Goal: Find specific page/section

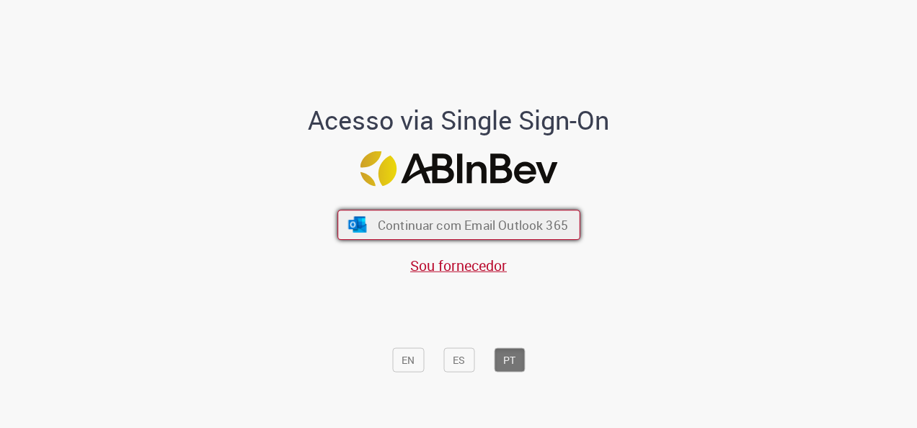
click at [534, 223] on span "Continuar com Email Outlook 365" at bounding box center [472, 225] width 190 height 17
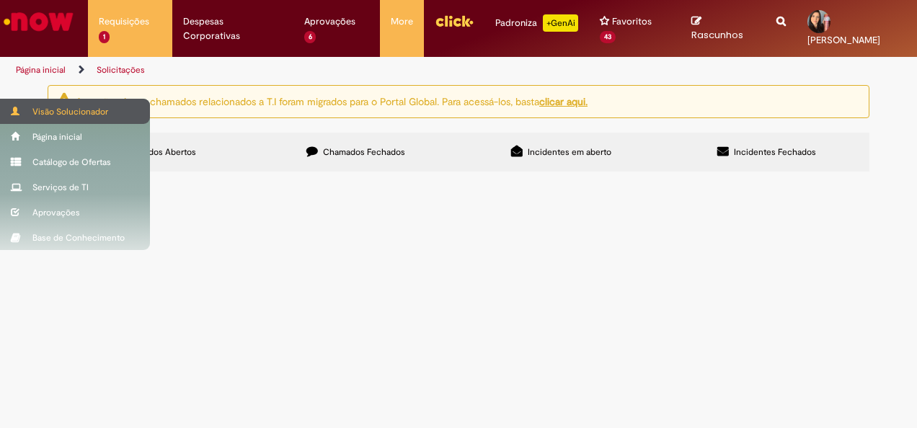
click at [86, 109] on div "Visão Solucionador" at bounding box center [75, 111] width 150 height 25
click at [26, 114] on div "Visão Solucionador" at bounding box center [75, 111] width 150 height 25
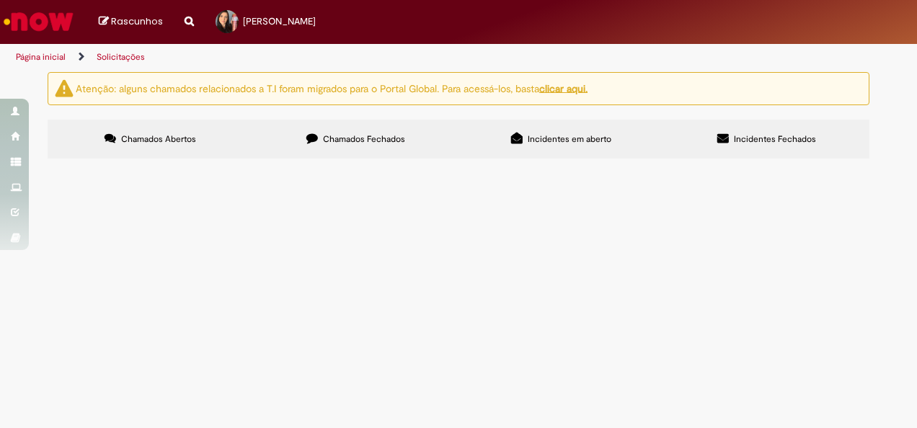
click at [43, 21] on img "Ir para a Homepage" at bounding box center [38, 21] width 74 height 29
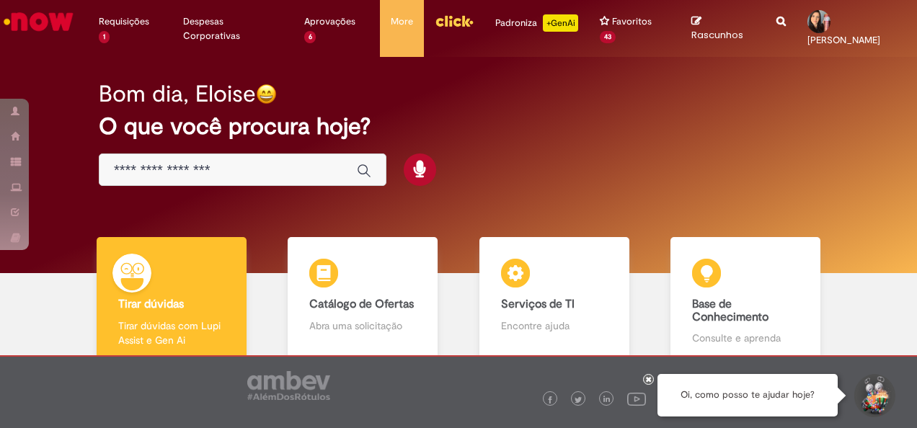
click at [181, 175] on input "Basta digitar aqui" at bounding box center [228, 170] width 228 height 17
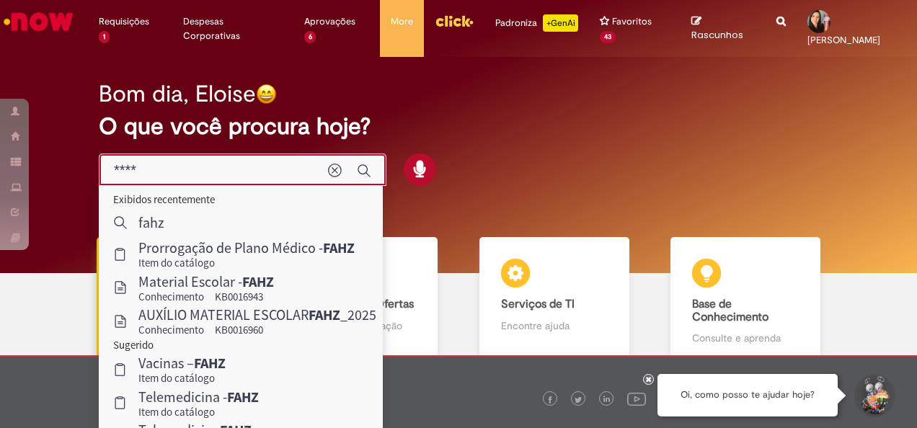
type input "****"
